Goal: Task Accomplishment & Management: Use online tool/utility

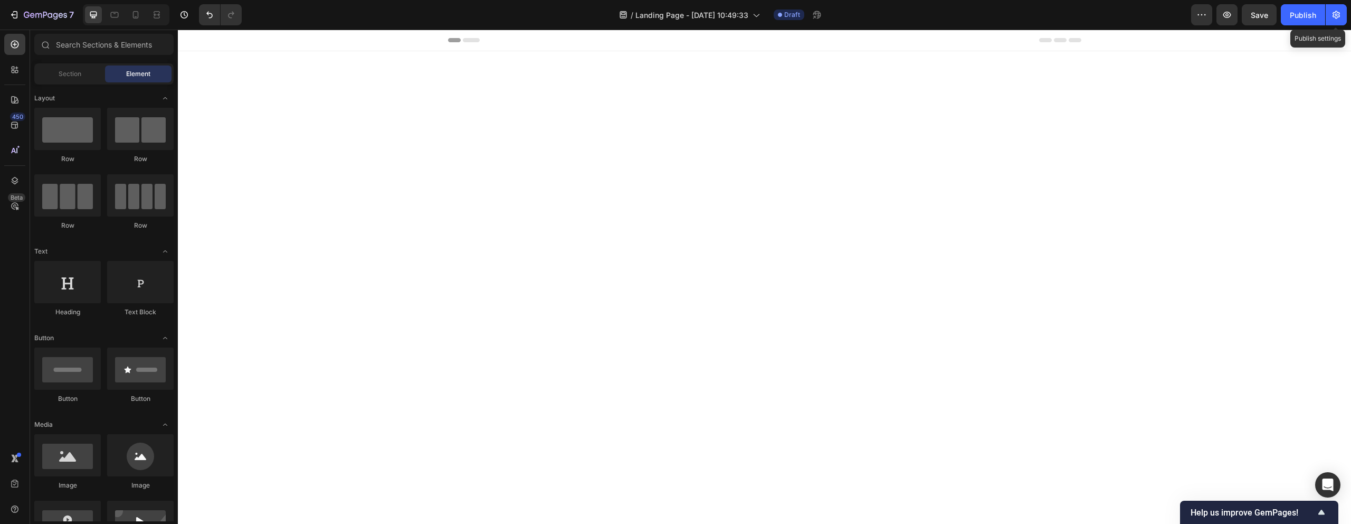
scroll to position [1223, 0]
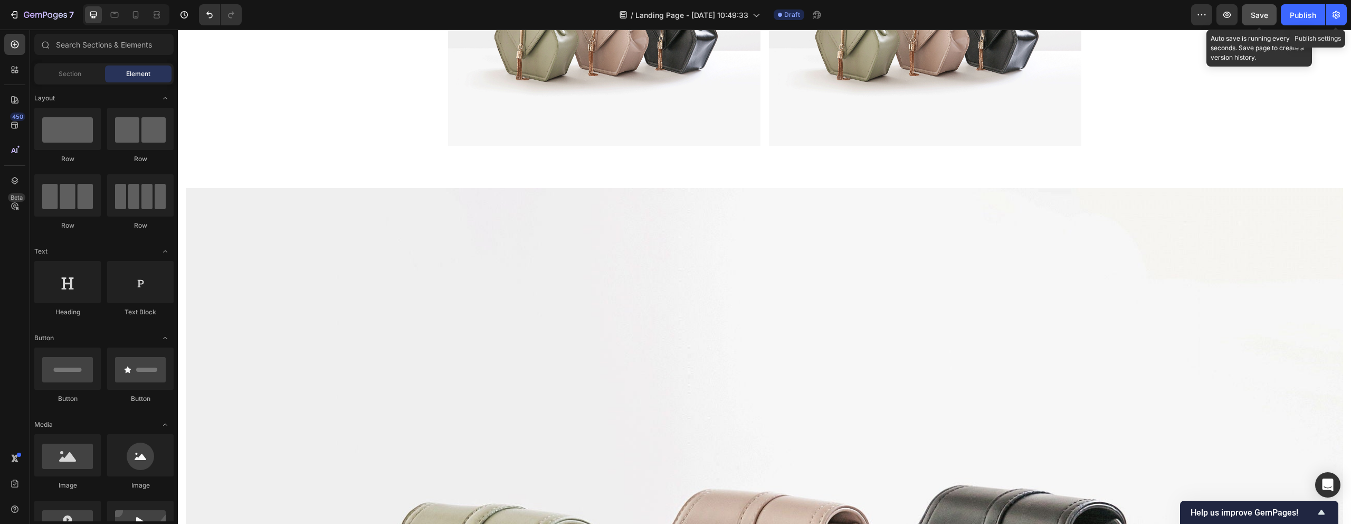
click at [1256, 15] on span "Save" at bounding box center [1259, 15] width 17 height 9
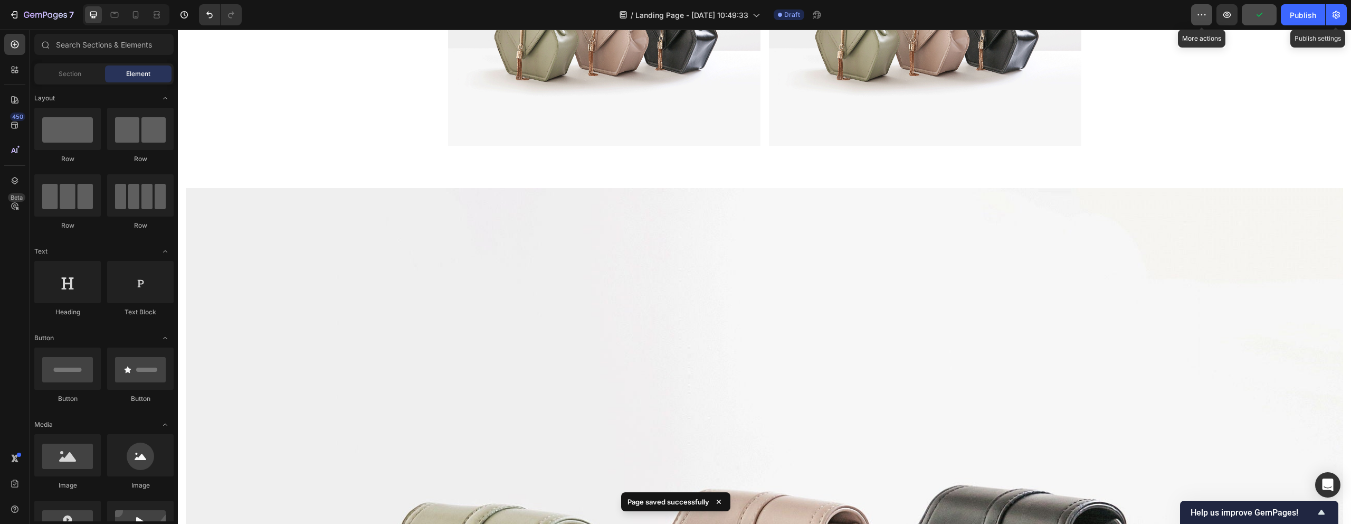
click at [1203, 14] on icon "button" at bounding box center [1202, 15] width 11 height 11
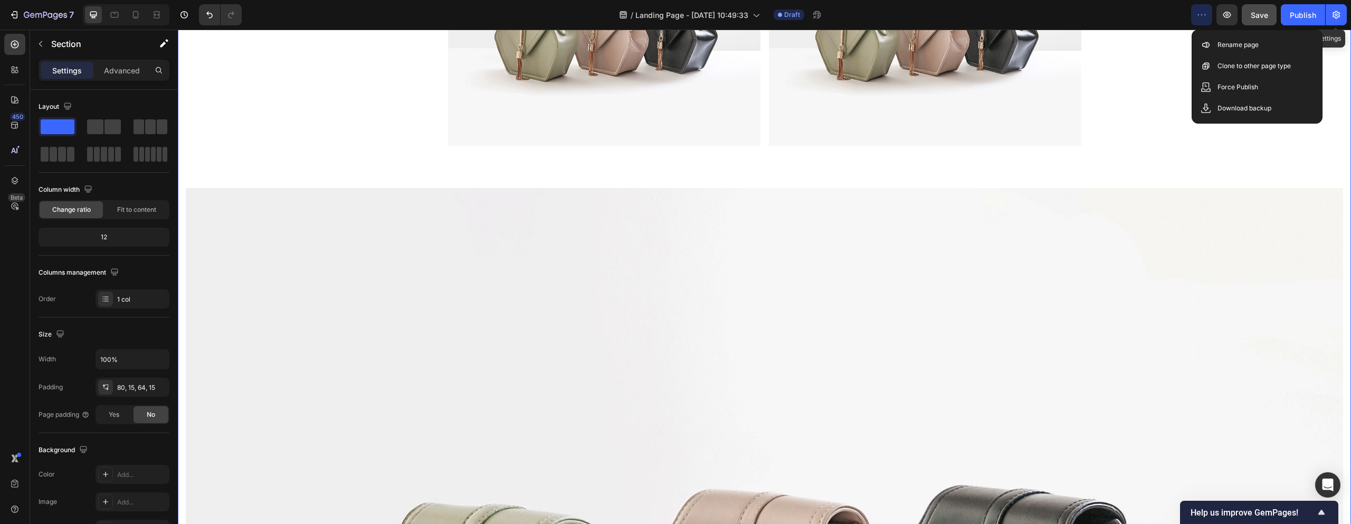
click at [1337, 11] on icon "button" at bounding box center [1336, 15] width 7 height 8
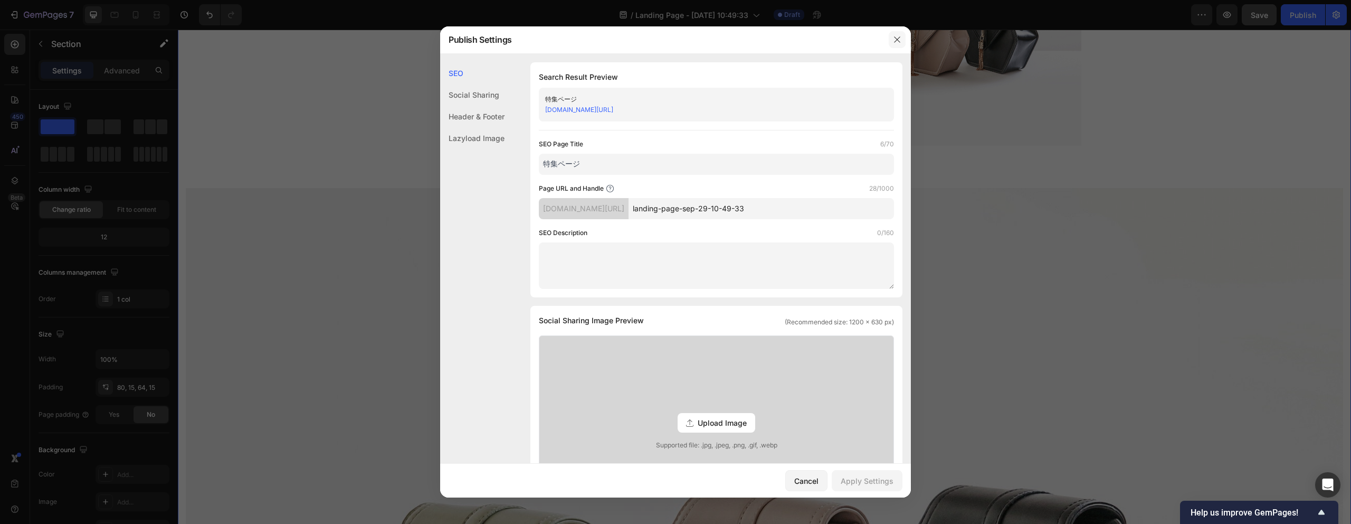
click at [896, 43] on icon "button" at bounding box center [897, 39] width 8 height 8
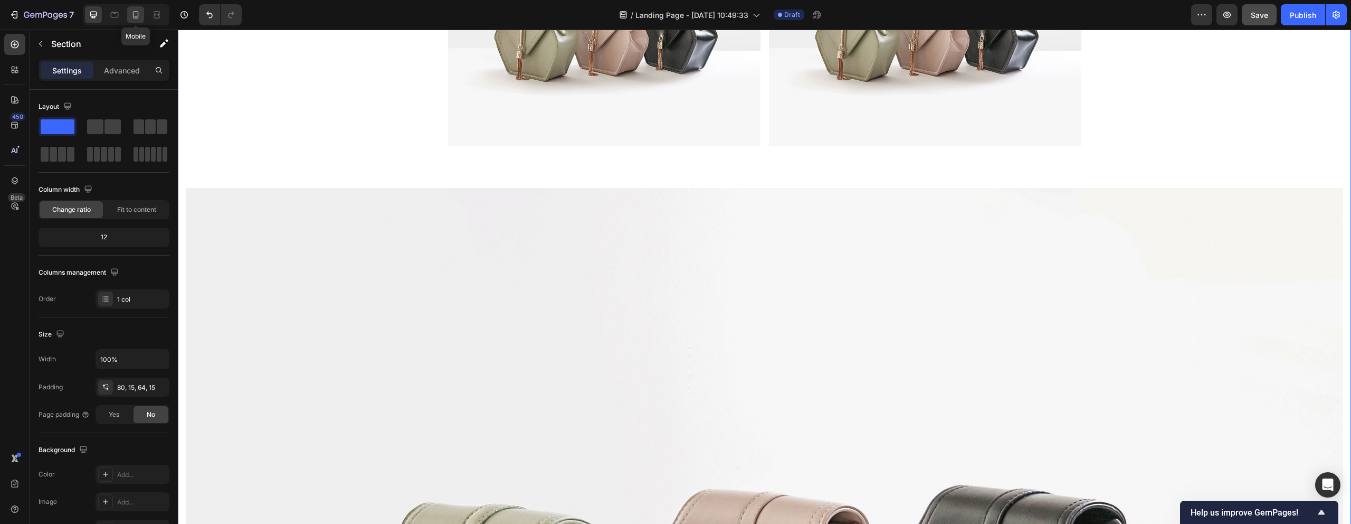
click at [135, 16] on icon at bounding box center [135, 15] width 11 height 11
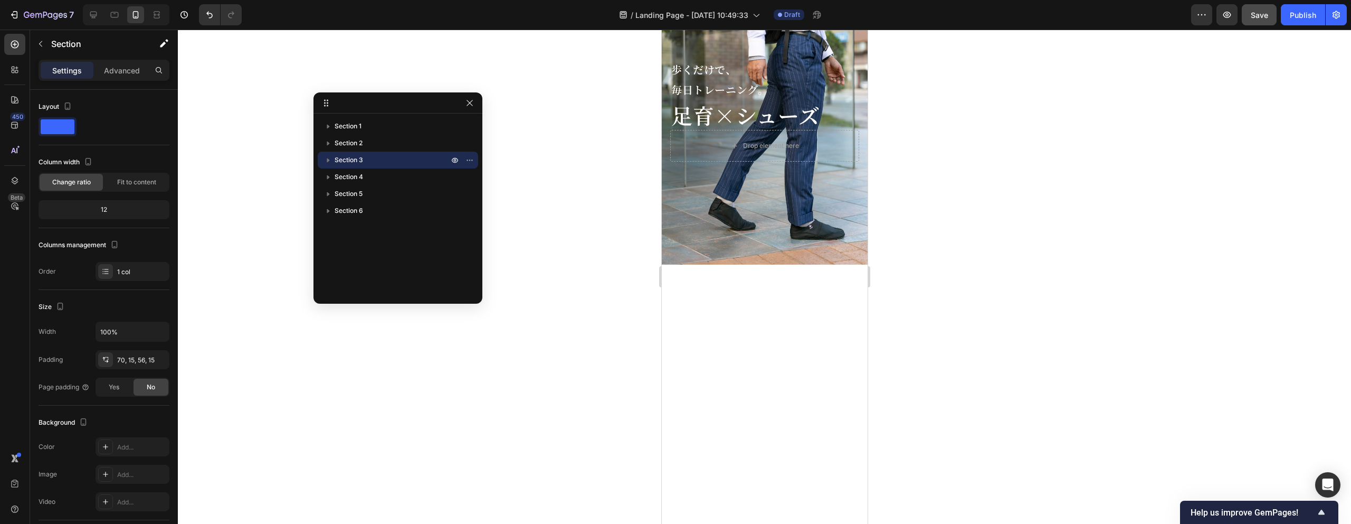
scroll to position [72, 0]
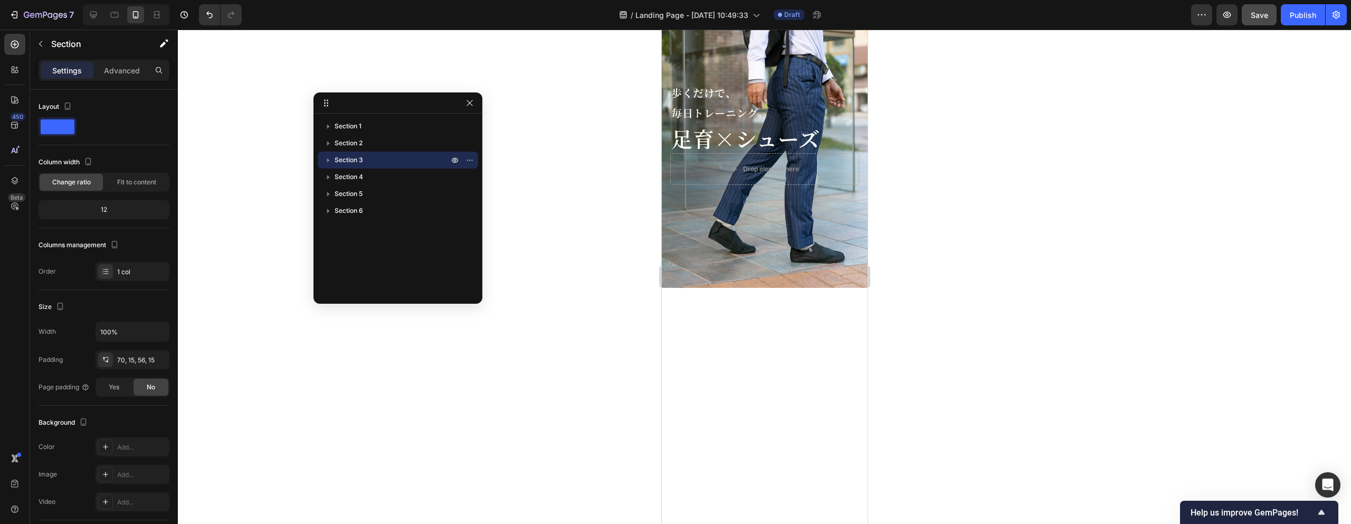
click at [564, 240] on div at bounding box center [764, 277] width 1173 height 494
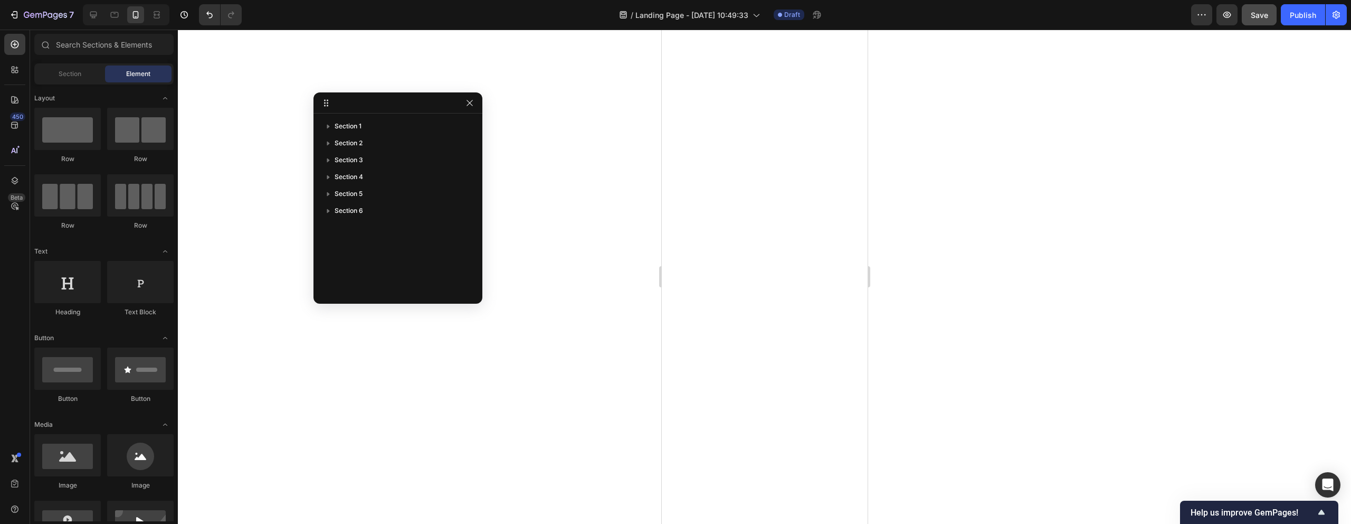
scroll to position [2129, 0]
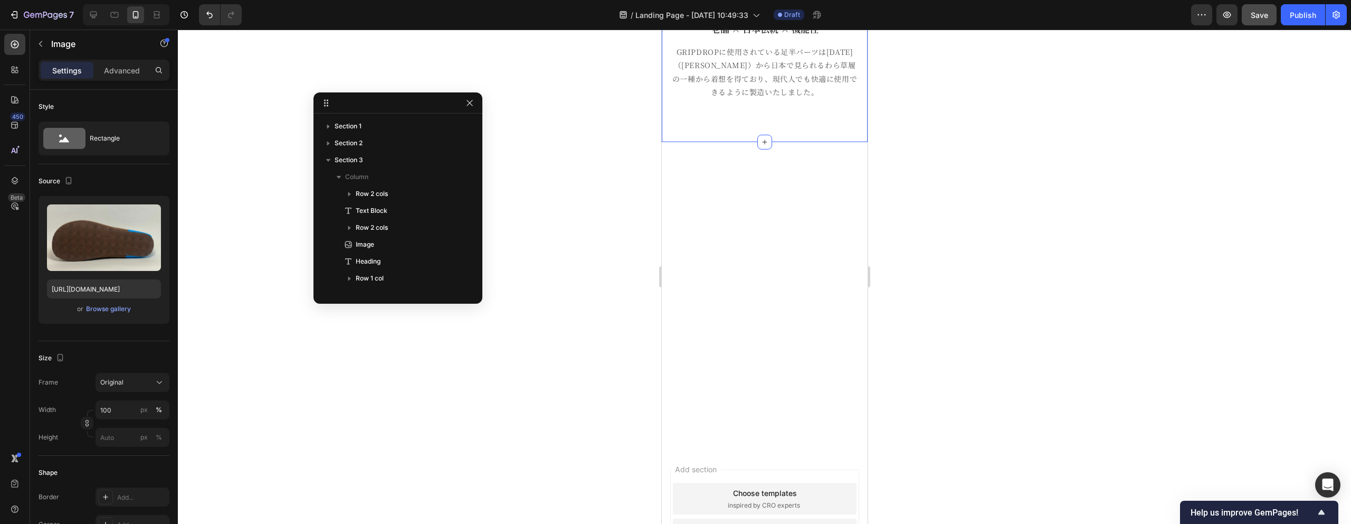
scroll to position [3661, 0]
